Goal: Task Accomplishment & Management: Understand process/instructions

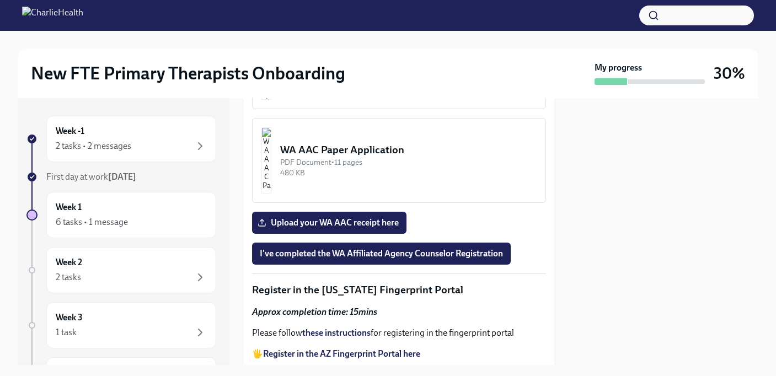
scroll to position [1312, 0]
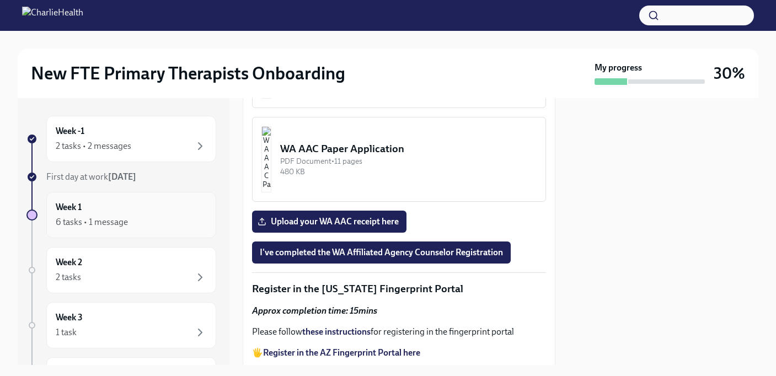
click at [127, 210] on div "Week 1 6 tasks • 1 message" at bounding box center [131, 215] width 151 height 28
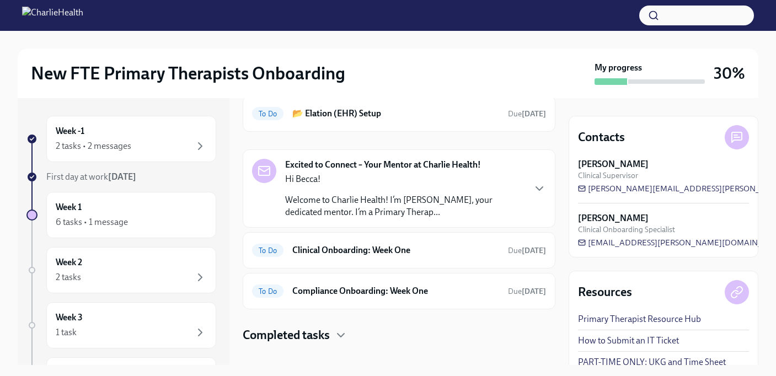
scroll to position [67, 0]
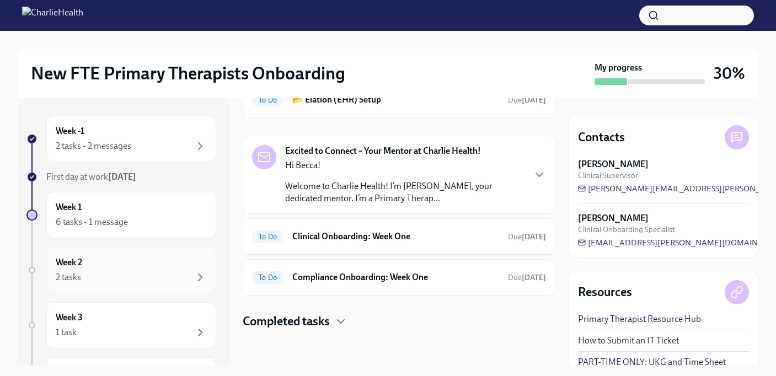
click at [150, 273] on div "2 tasks" at bounding box center [131, 277] width 151 height 13
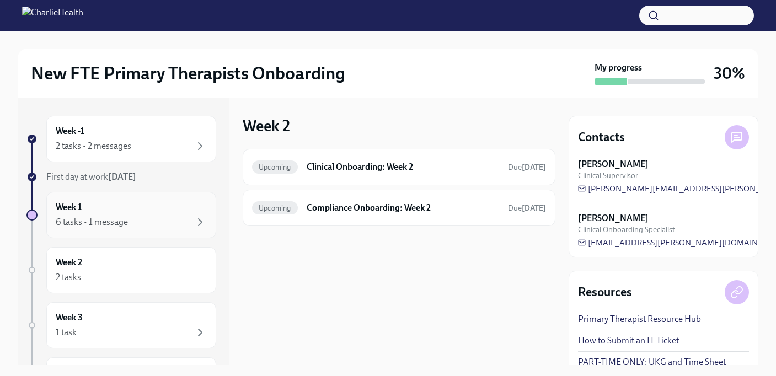
click at [159, 221] on div "6 tasks • 1 message" at bounding box center [131, 222] width 151 height 13
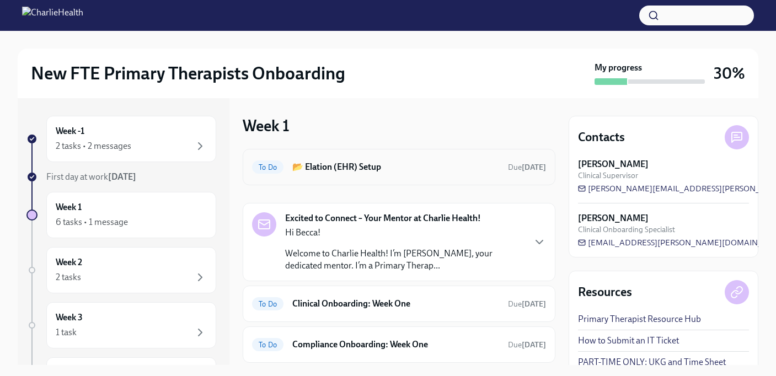
click at [386, 161] on h6 "📂 Elation (EHR) Setup" at bounding box center [395, 167] width 207 height 12
